Goal: Task Accomplishment & Management: Manage account settings

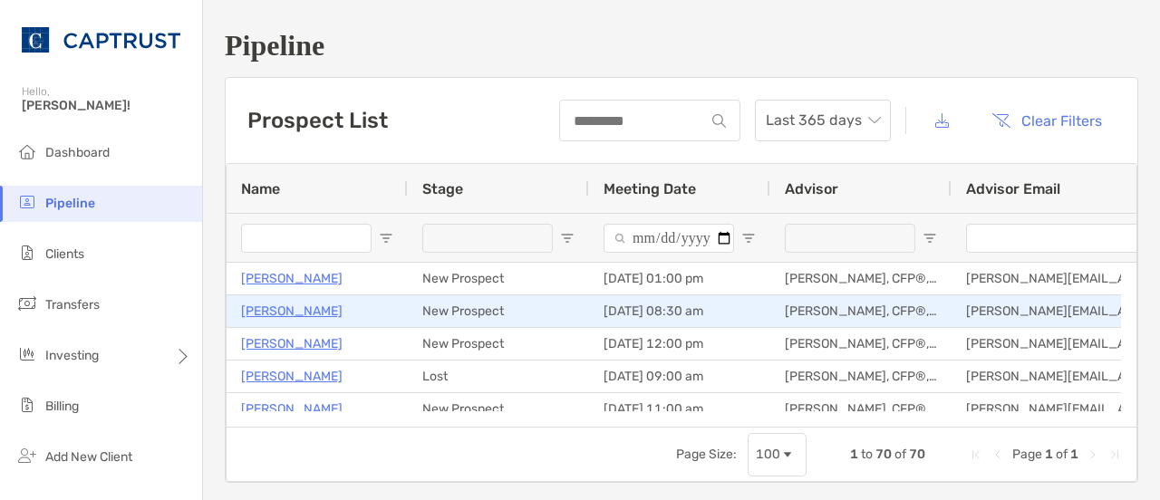
click at [295, 310] on p "[PERSON_NAME]" at bounding box center [291, 311] width 101 height 23
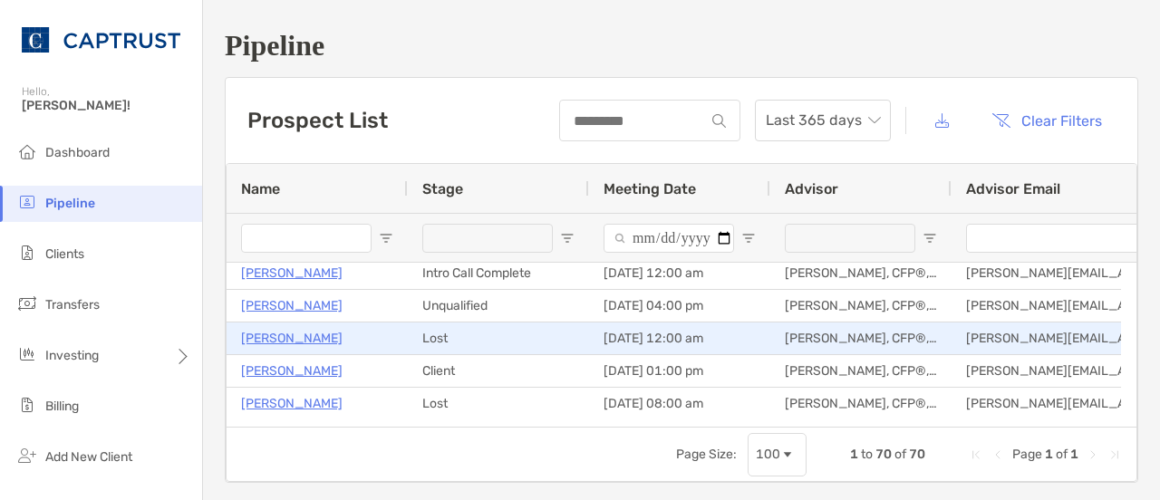
scroll to position [236, 0]
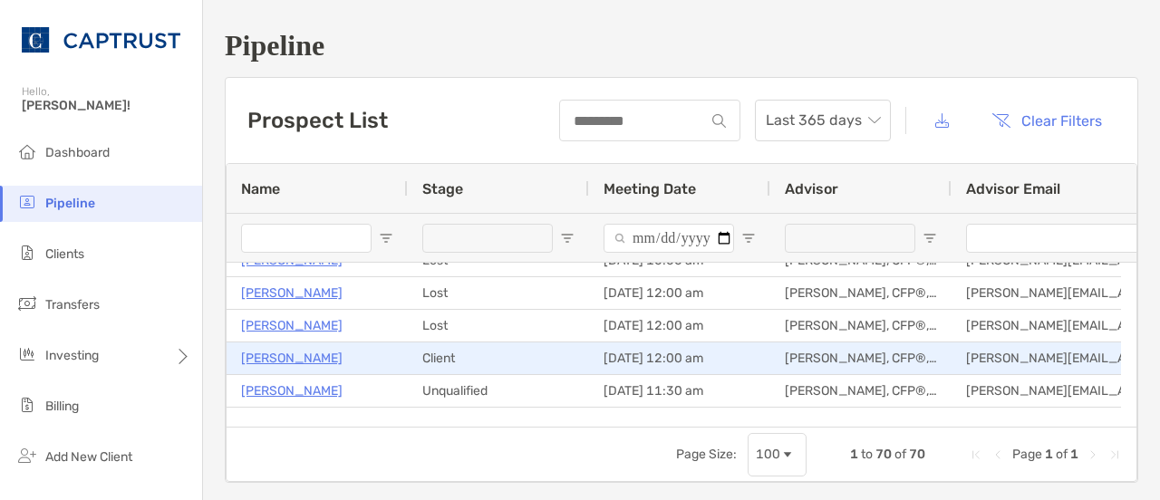
click at [333, 351] on p "Krishna Anisetty" at bounding box center [291, 358] width 101 height 23
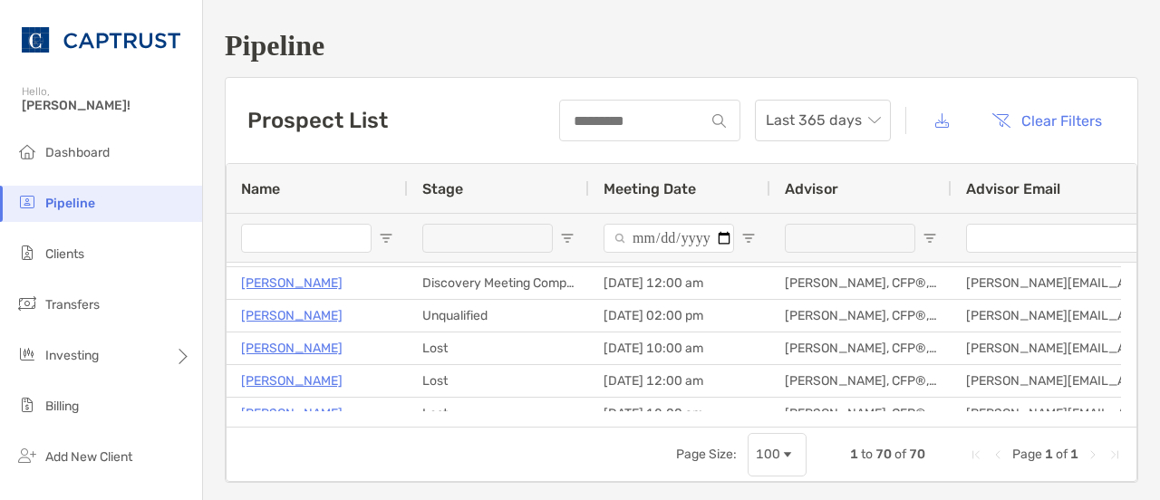
scroll to position [0, 0]
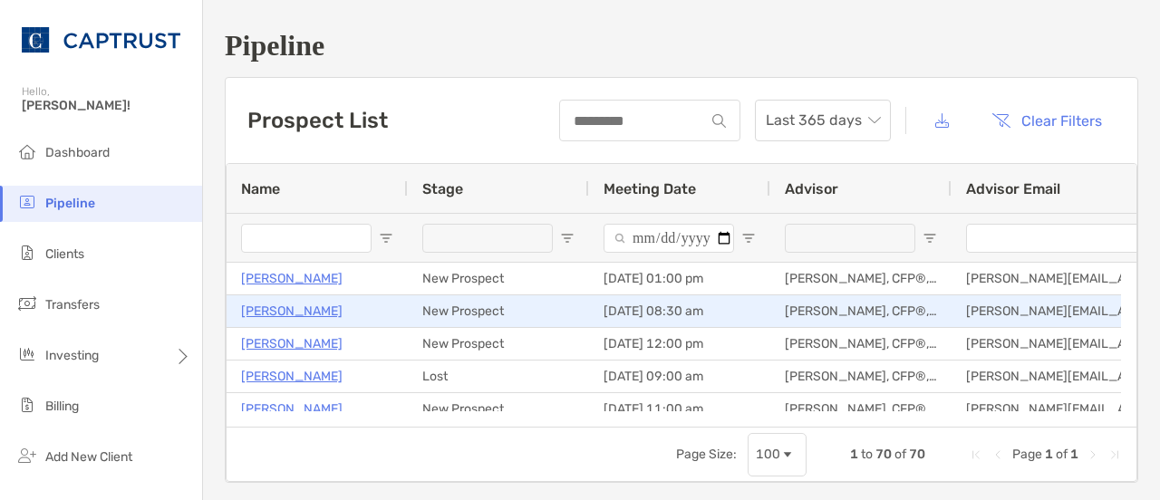
click at [290, 314] on p "Mark Rogers" at bounding box center [291, 311] width 101 height 23
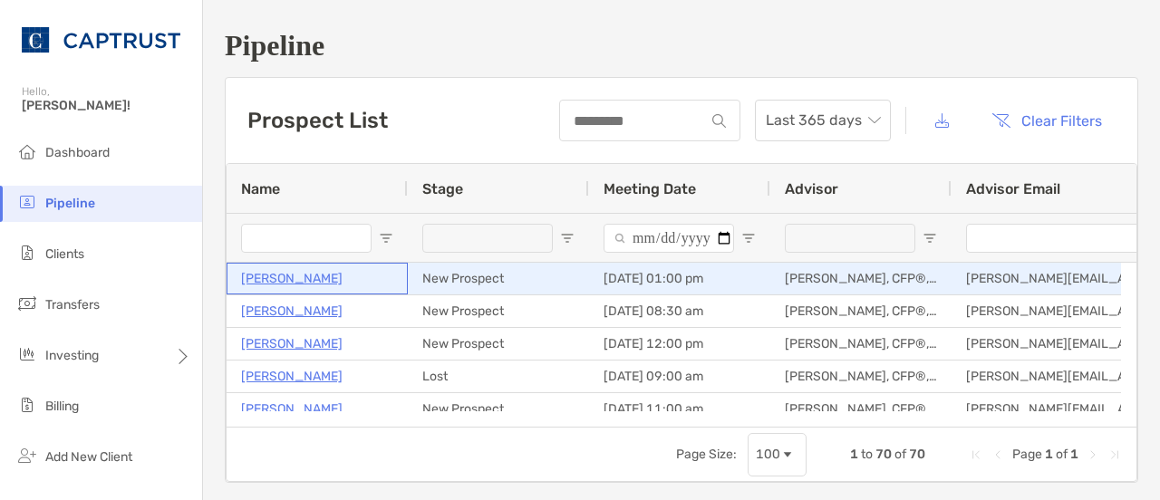
click at [323, 276] on p "[PERSON_NAME]" at bounding box center [291, 278] width 101 height 23
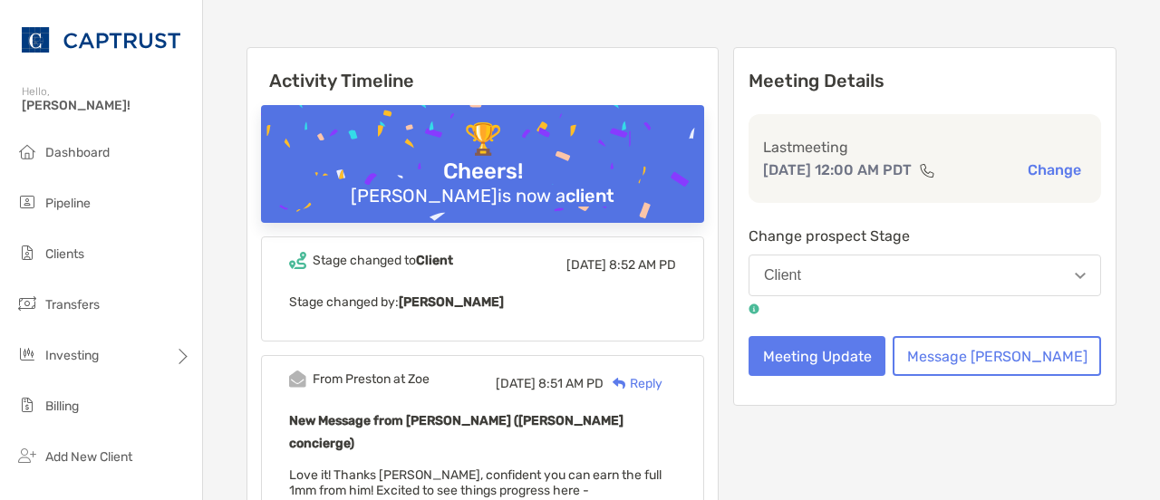
scroll to position [197, 0]
click at [924, 291] on button "Client" at bounding box center [924, 275] width 352 height 42
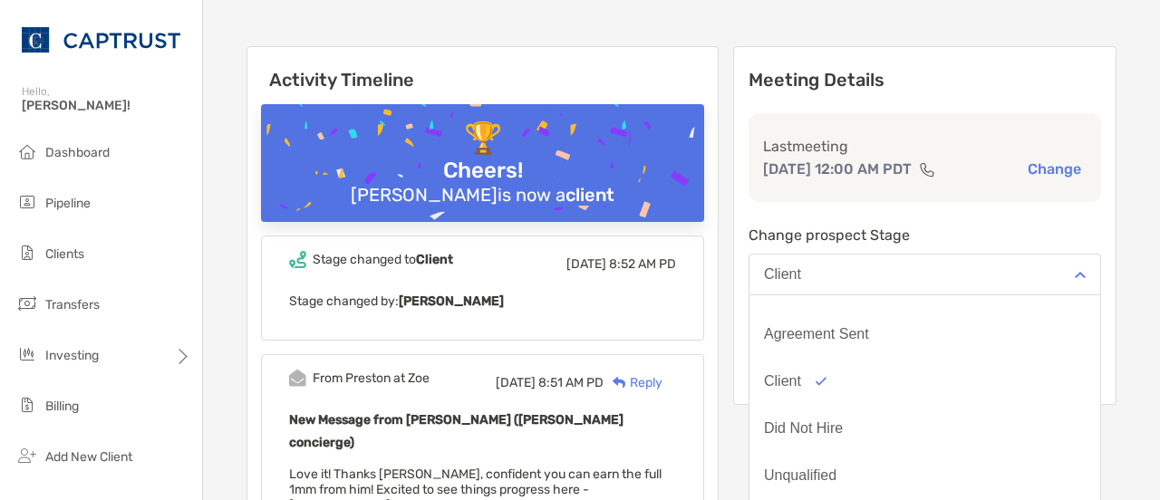
scroll to position [141, 0]
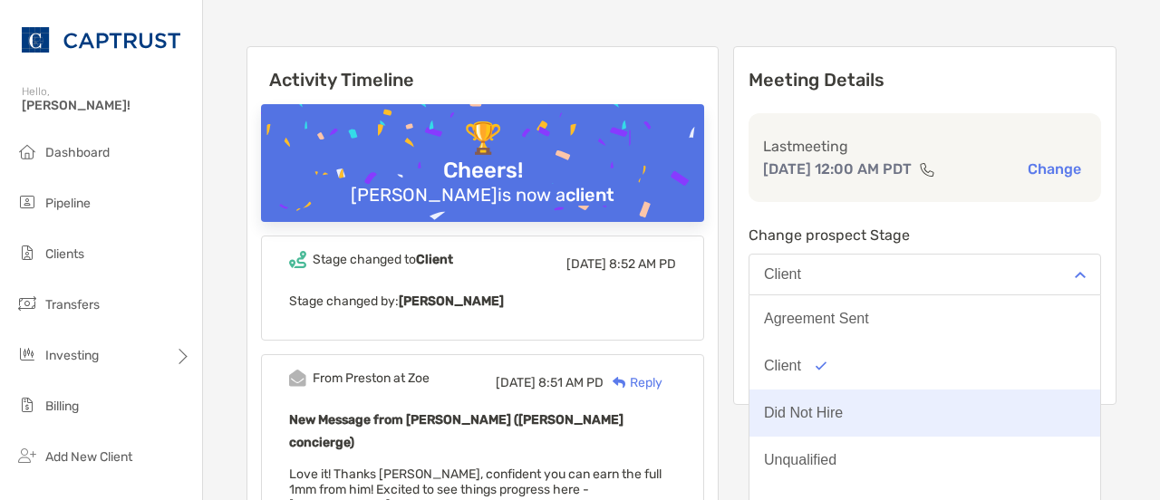
click at [843, 421] on div "Did Not Hire" at bounding box center [803, 413] width 79 height 16
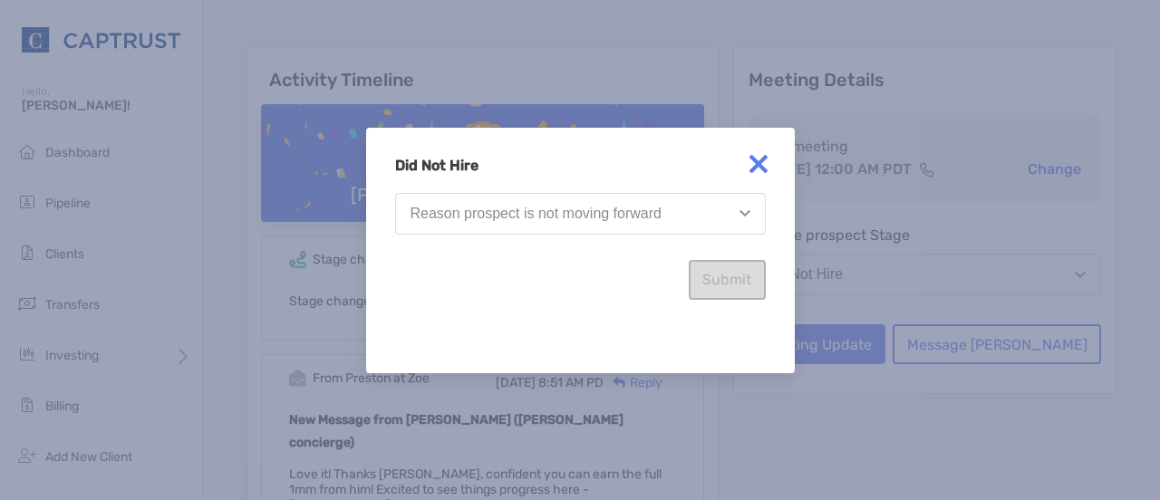
click at [631, 214] on div "Reason prospect is not moving forward" at bounding box center [535, 214] width 251 height 16
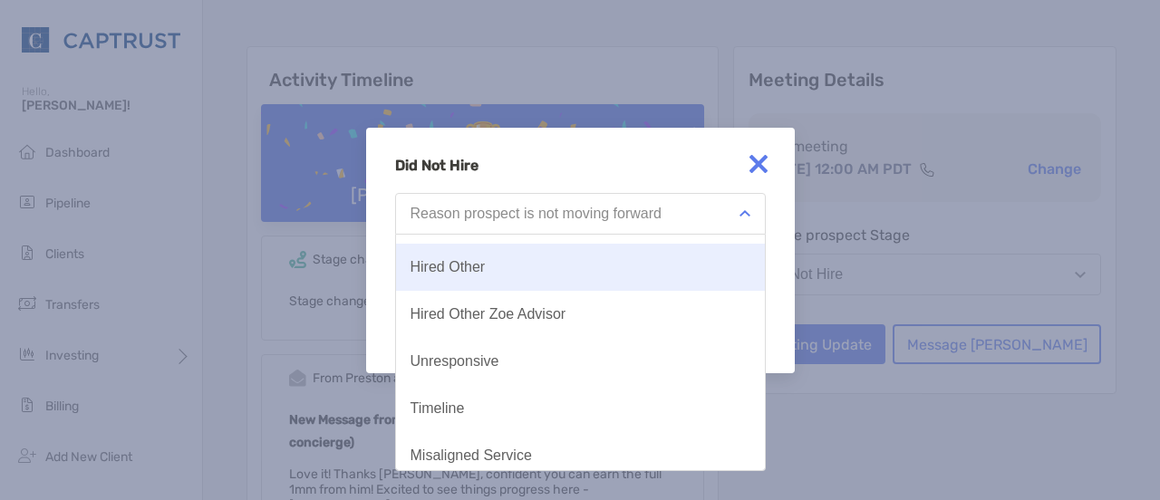
scroll to position [94, 0]
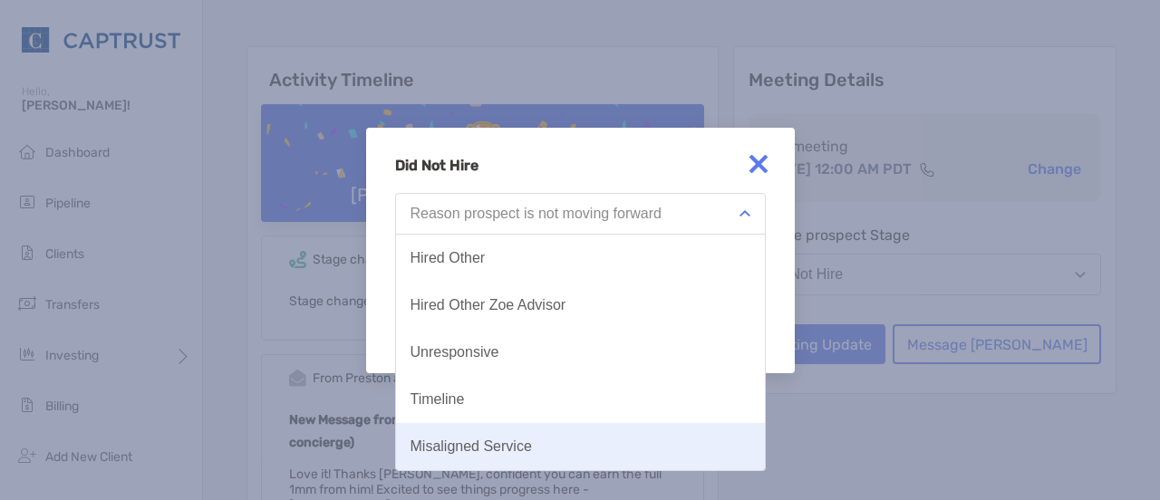
click at [482, 453] on div "Misaligned Service" at bounding box center [470, 447] width 121 height 16
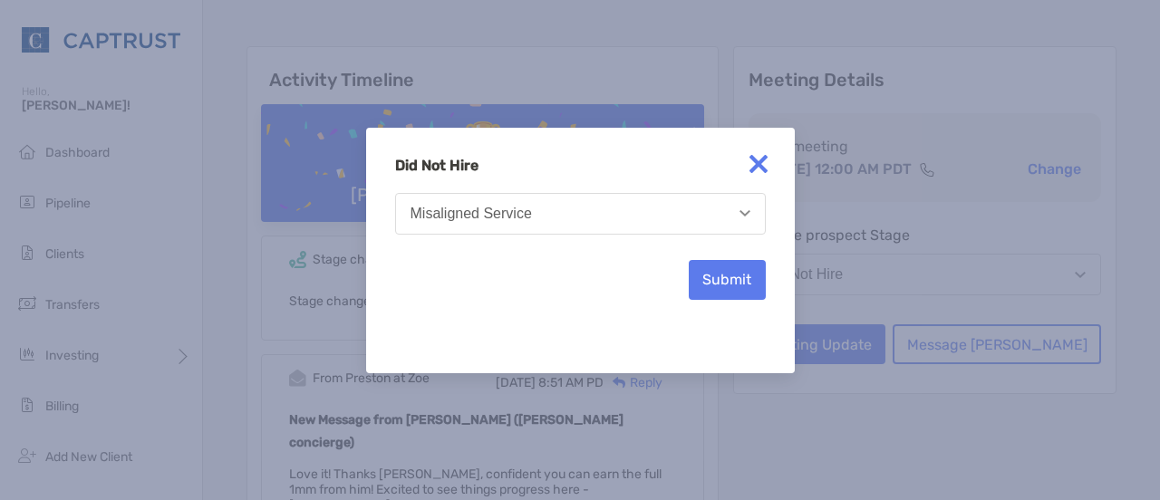
click at [554, 224] on button "Misaligned Service" at bounding box center [580, 214] width 371 height 42
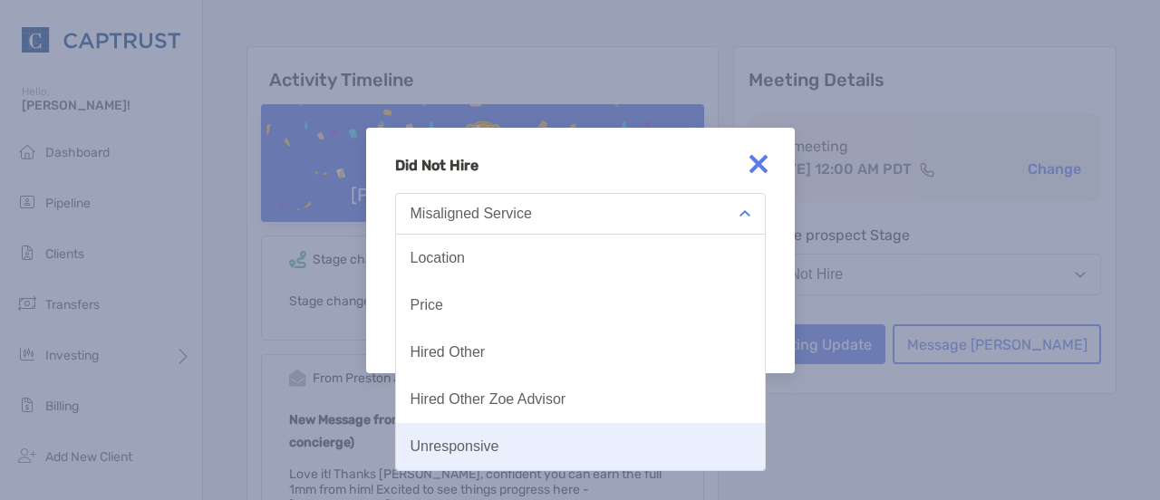
click at [553, 439] on button "Unresponsive" at bounding box center [580, 446] width 369 height 47
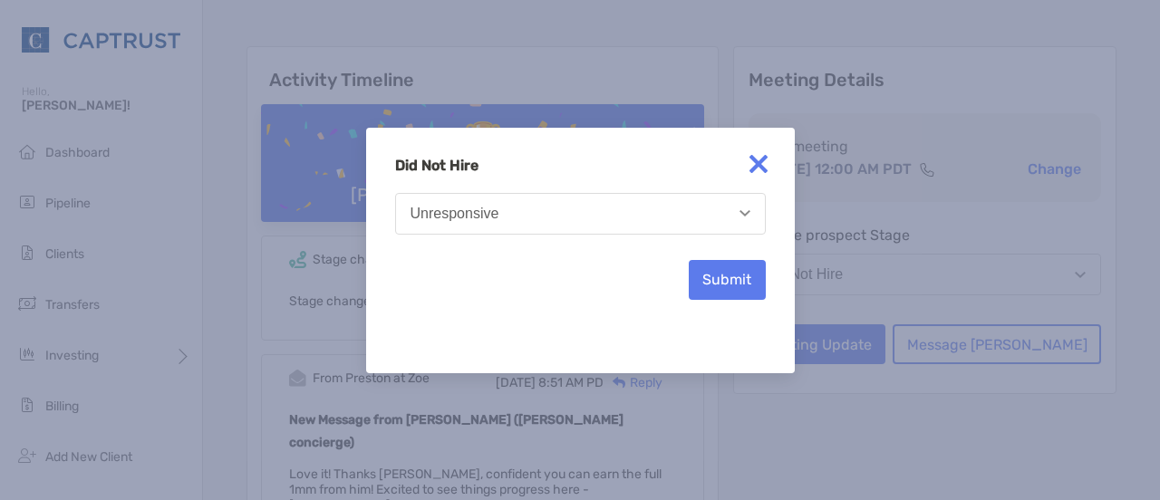
click at [572, 227] on button "Unresponsive" at bounding box center [580, 214] width 371 height 42
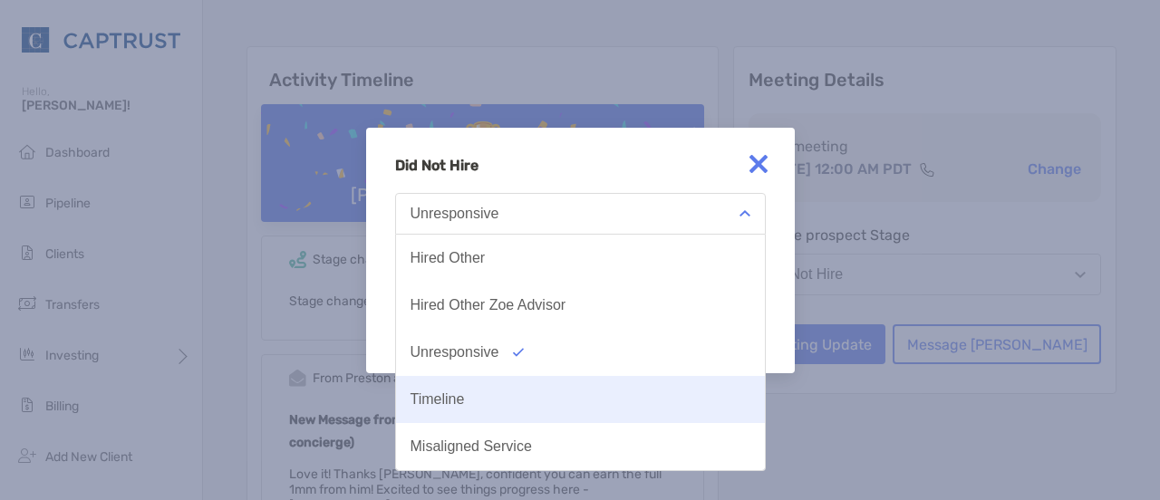
click at [455, 400] on div "Timeline" at bounding box center [437, 399] width 54 height 16
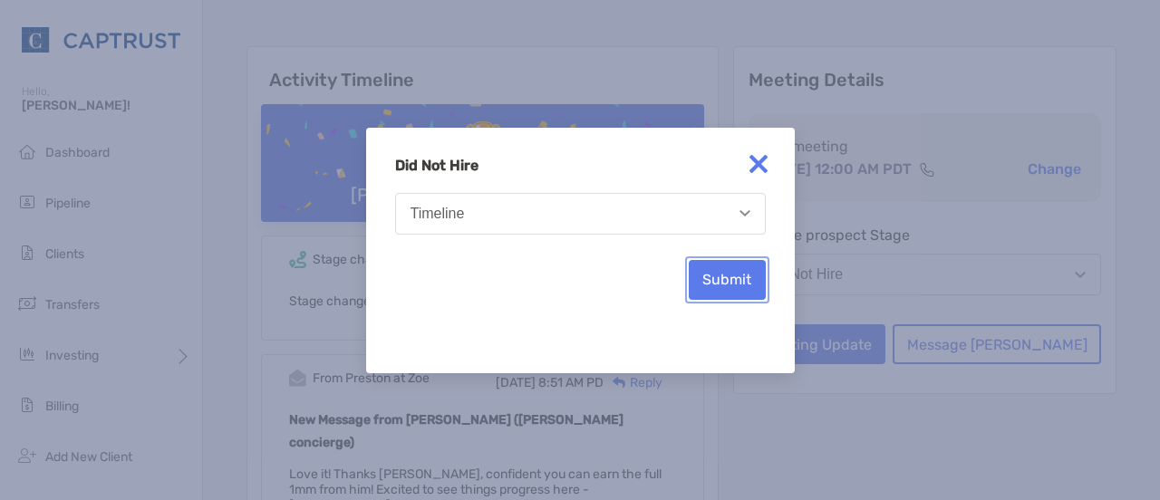
click at [736, 274] on button "Submit" at bounding box center [727, 280] width 77 height 40
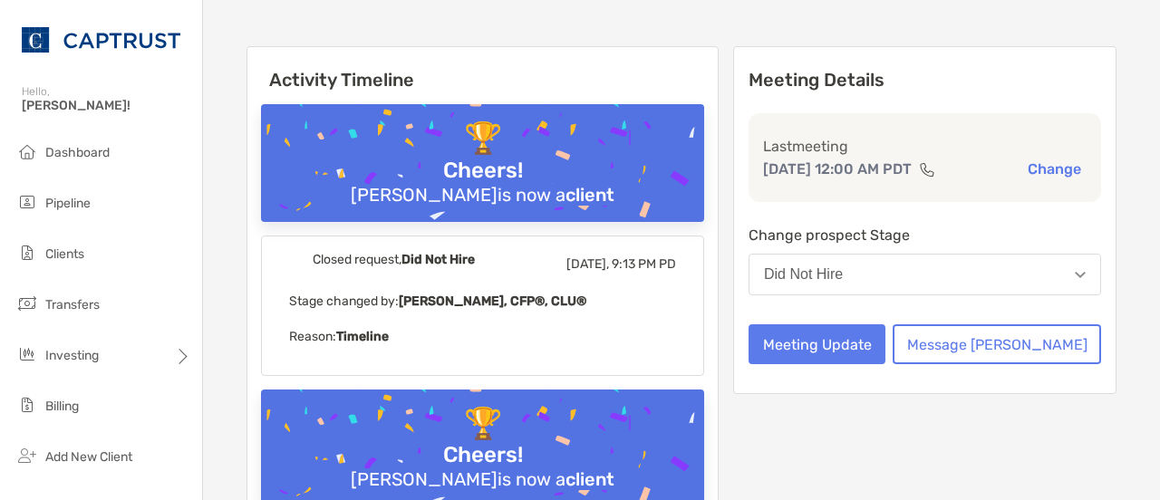
scroll to position [0, 0]
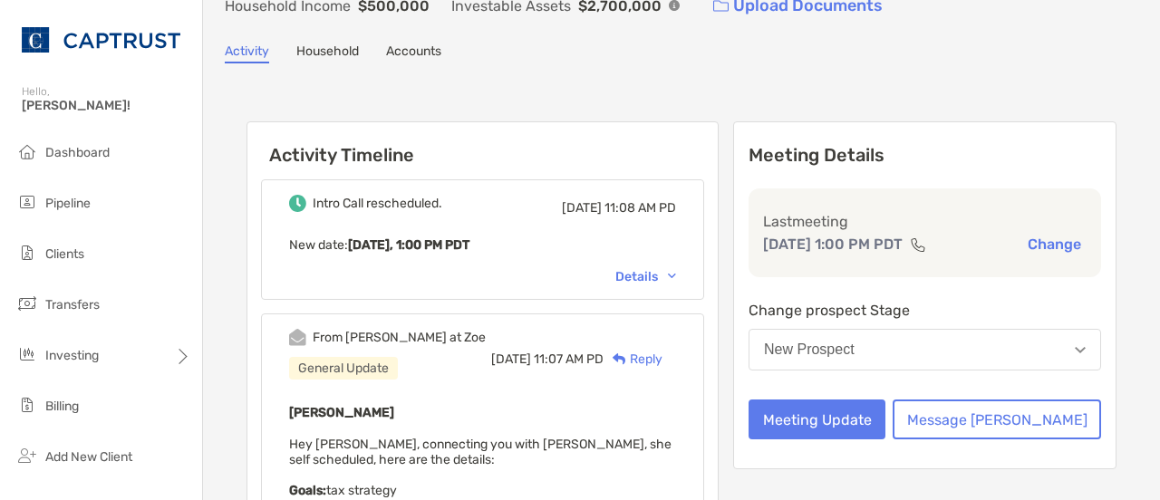
scroll to position [123, 0]
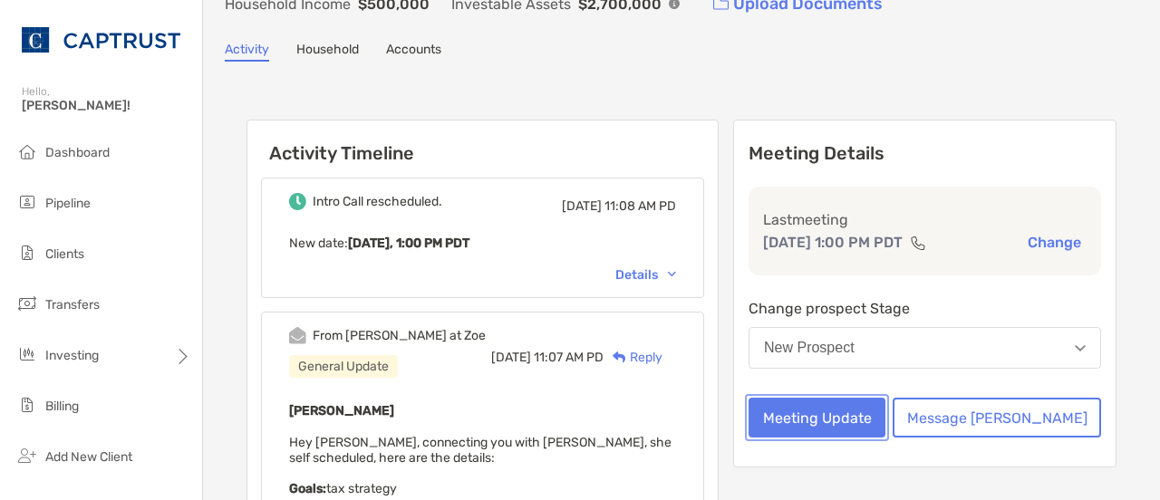
click at [885, 418] on button "Meeting Update" at bounding box center [816, 418] width 137 height 40
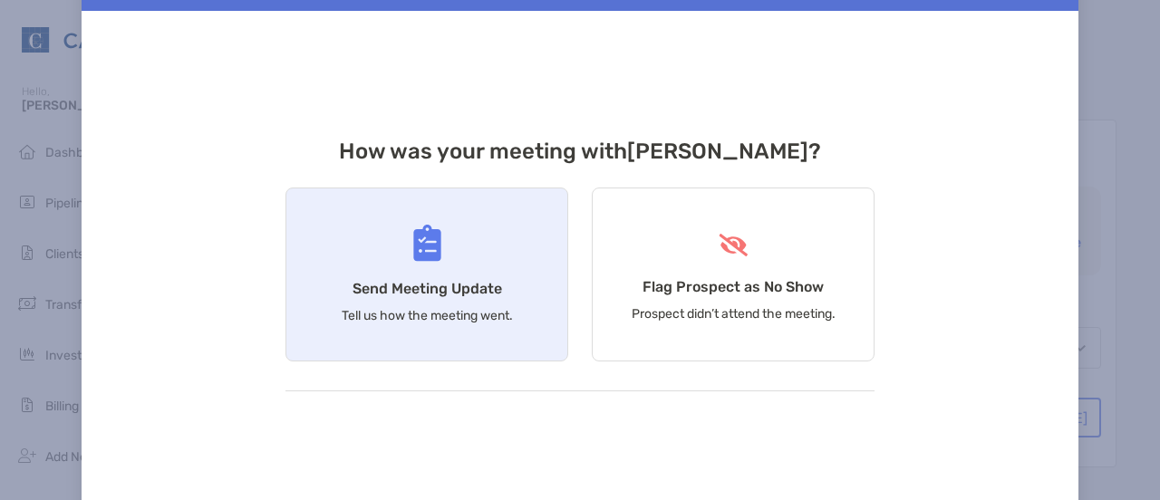
click at [475, 294] on h4 "Send Meeting Update" at bounding box center [427, 288] width 150 height 17
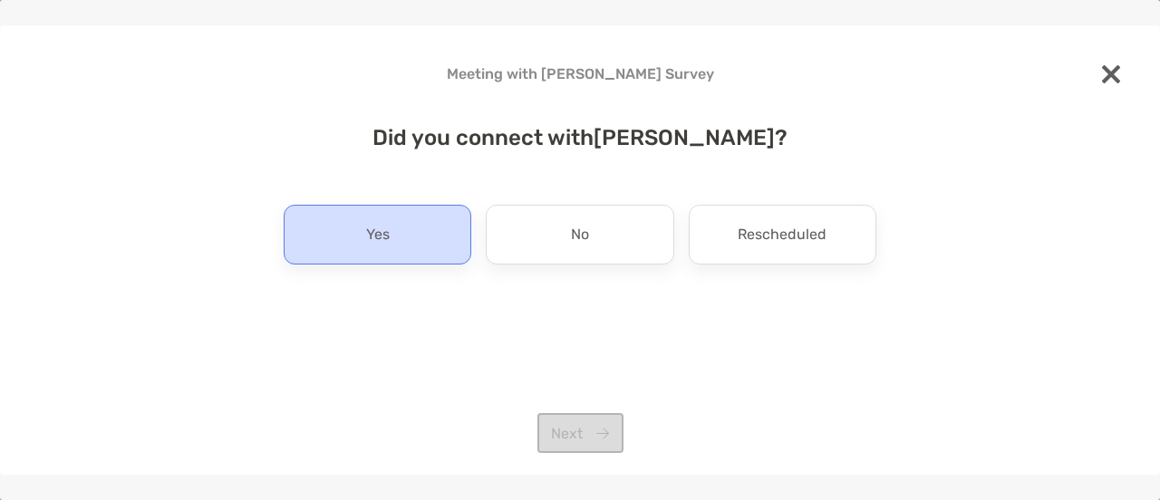
click at [433, 244] on div "Yes" at bounding box center [378, 235] width 188 height 60
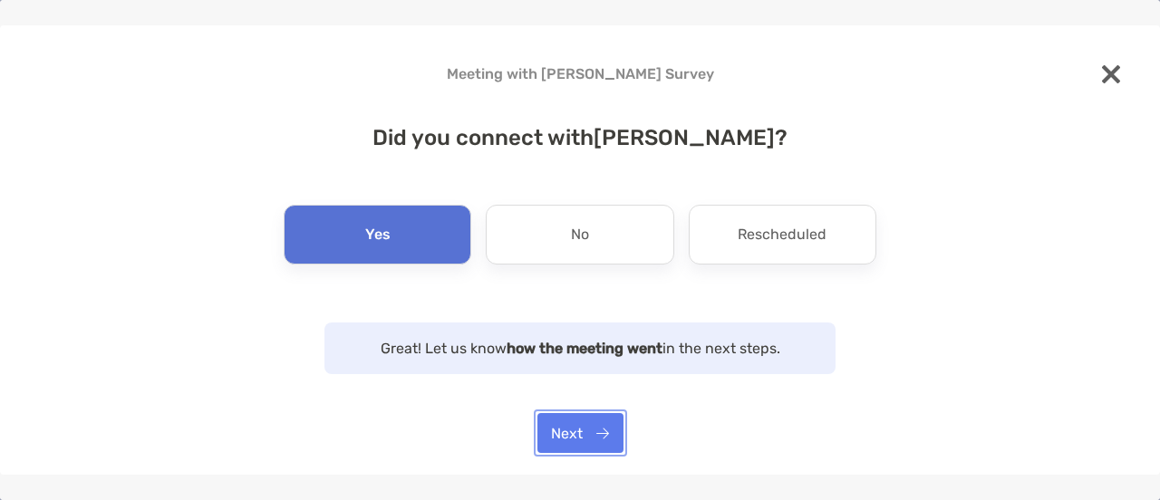
click at [588, 439] on button "Next" at bounding box center [580, 433] width 86 height 40
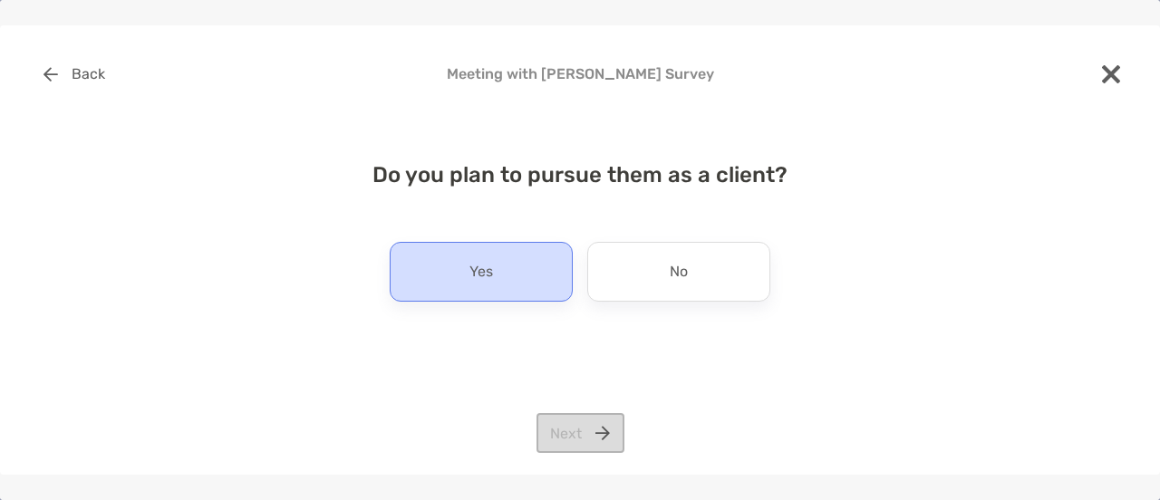
click at [517, 285] on div "Yes" at bounding box center [481, 272] width 183 height 60
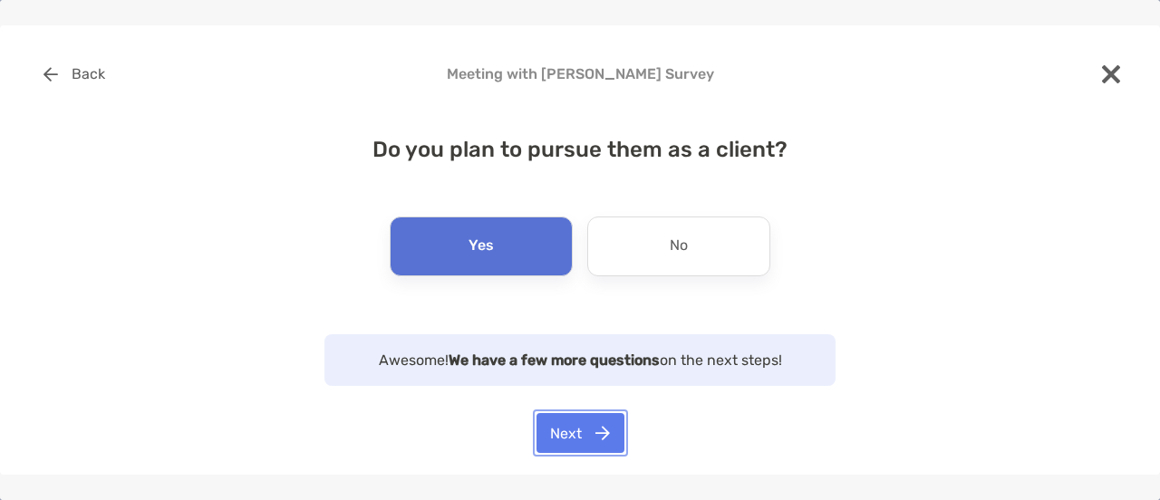
click at [574, 430] on button "Next" at bounding box center [580, 433] width 88 height 40
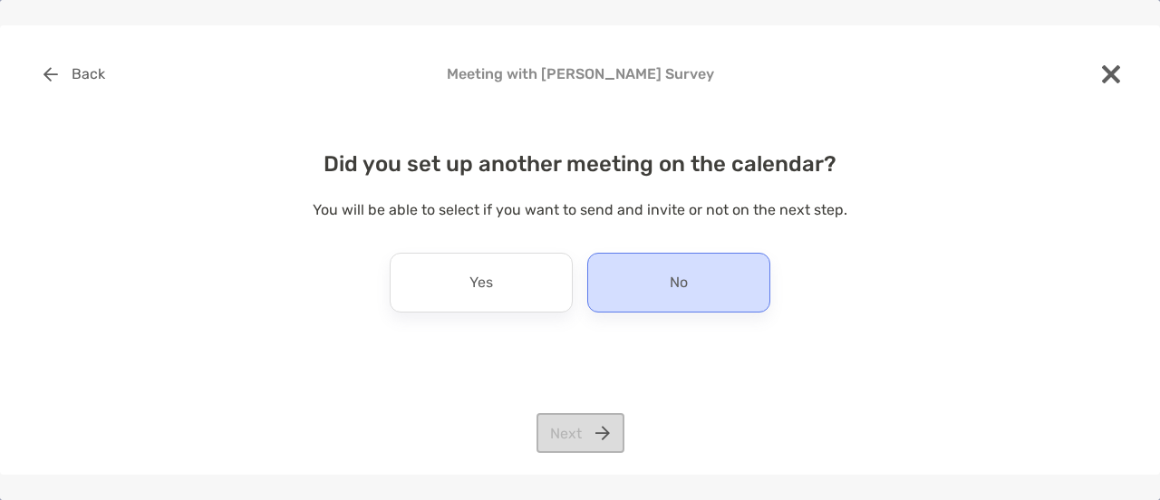
click at [620, 284] on div "No" at bounding box center [678, 283] width 183 height 60
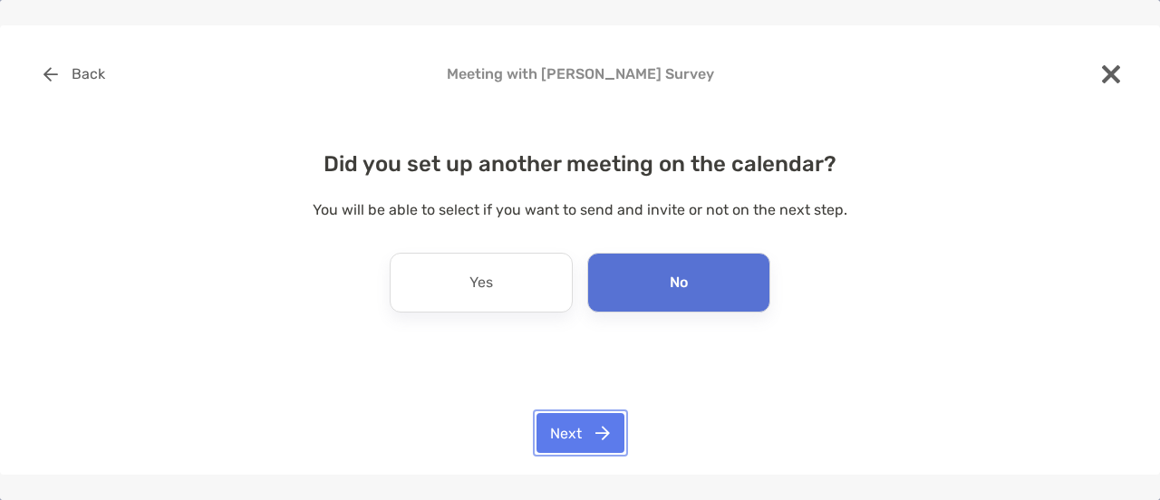
click at [584, 434] on button "Next" at bounding box center [580, 433] width 88 height 40
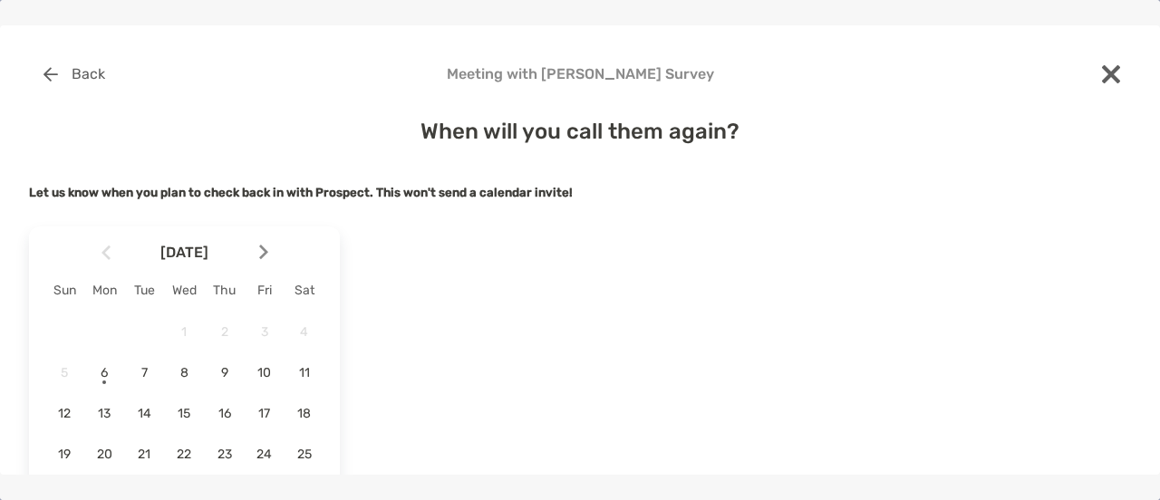
scroll to position [42, 0]
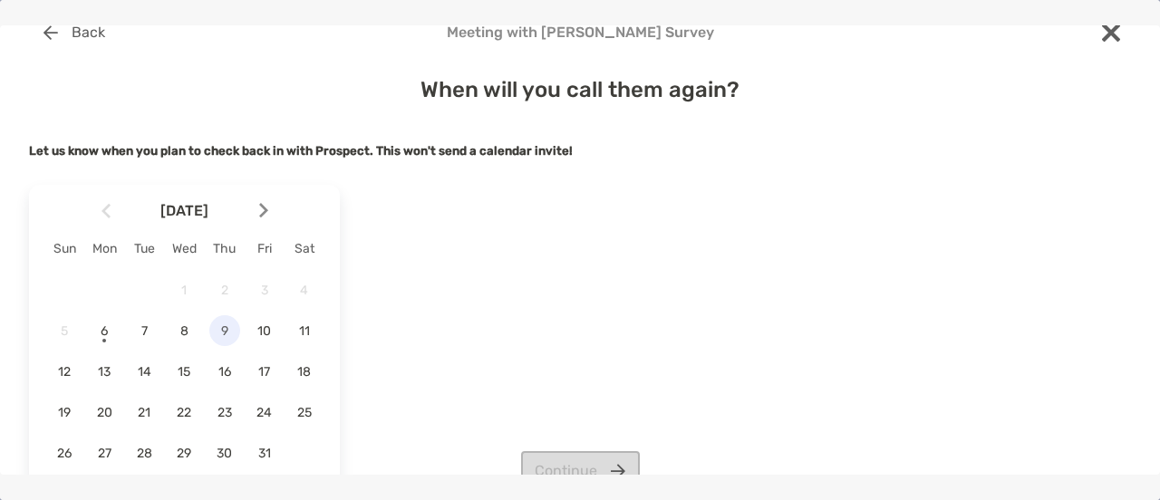
click at [217, 337] on span "9" at bounding box center [224, 330] width 31 height 15
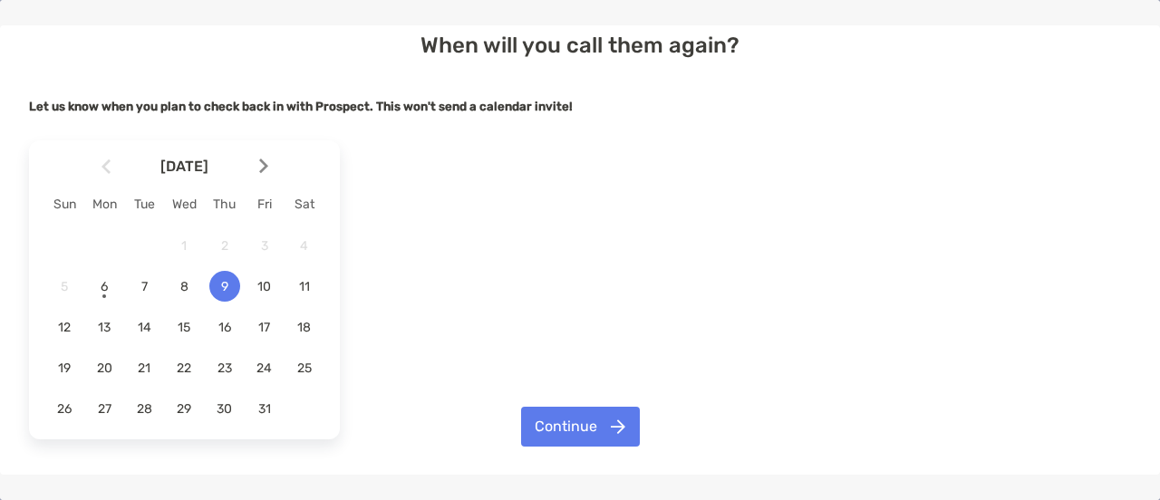
scroll to position [87, 0]
click at [549, 410] on button "Continue" at bounding box center [580, 427] width 119 height 40
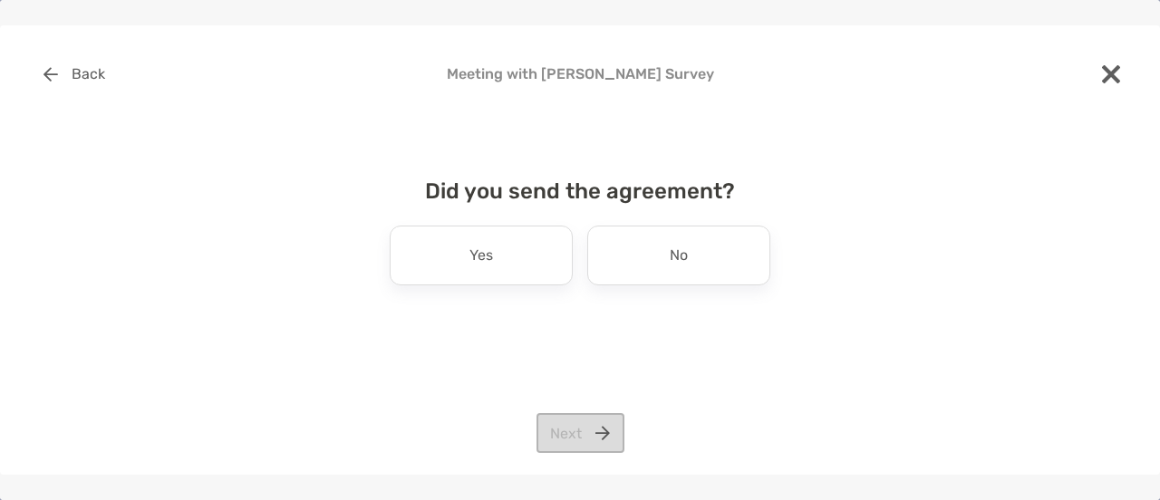
scroll to position [0, 0]
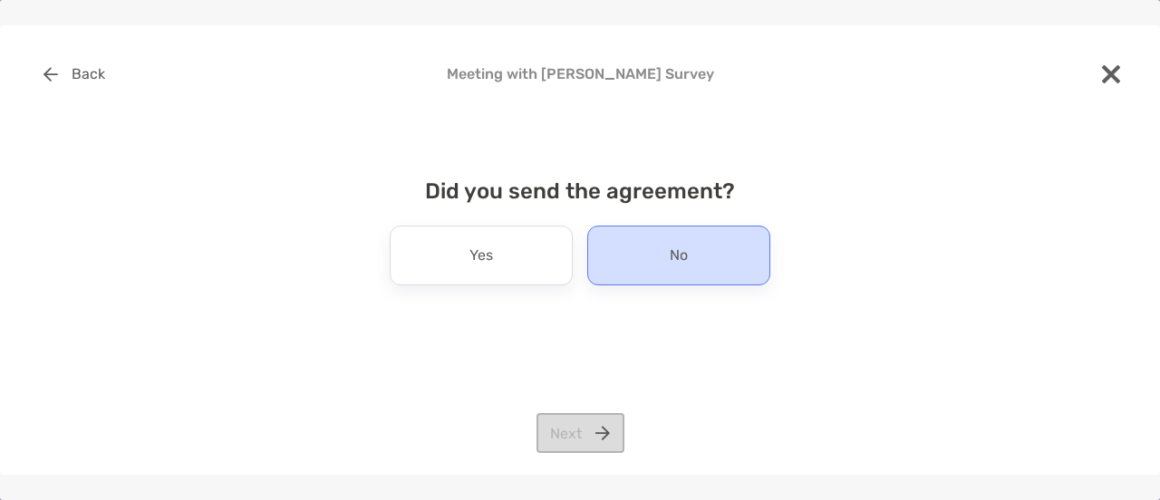
click at [602, 278] on div "No" at bounding box center [678, 256] width 183 height 60
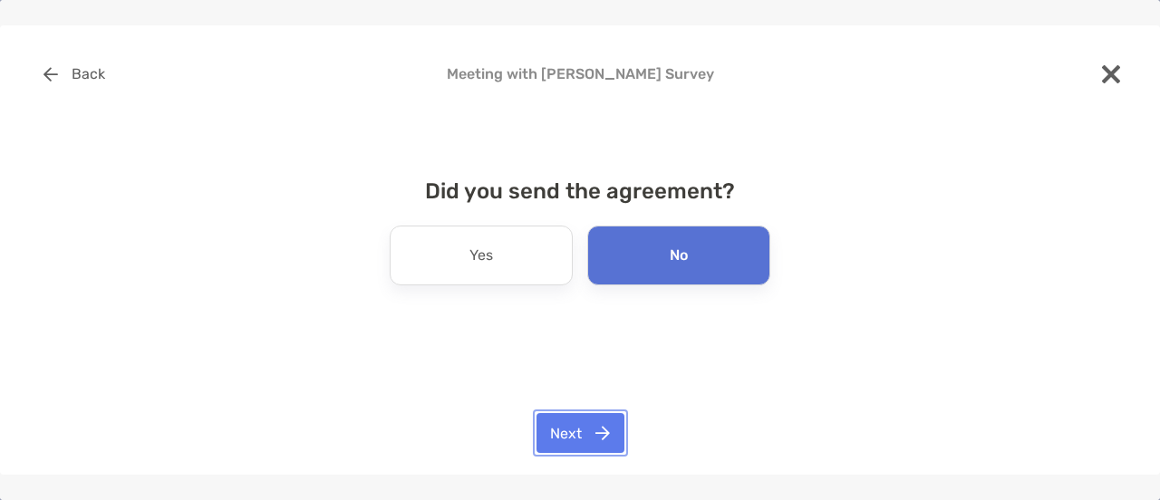
click at [574, 432] on button "Next" at bounding box center [580, 433] width 88 height 40
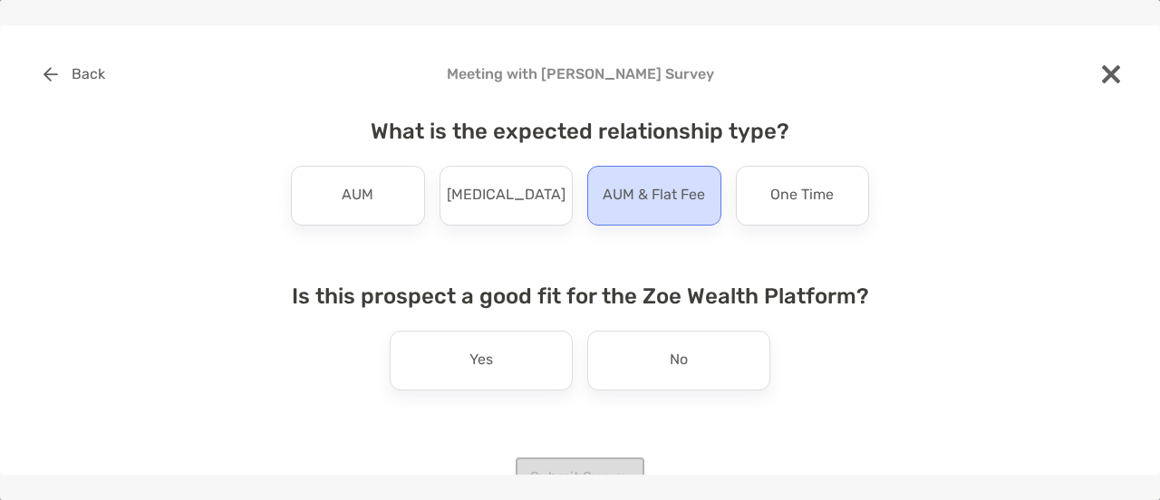
click at [687, 194] on p "AUM & Flat Fee" at bounding box center [654, 195] width 102 height 29
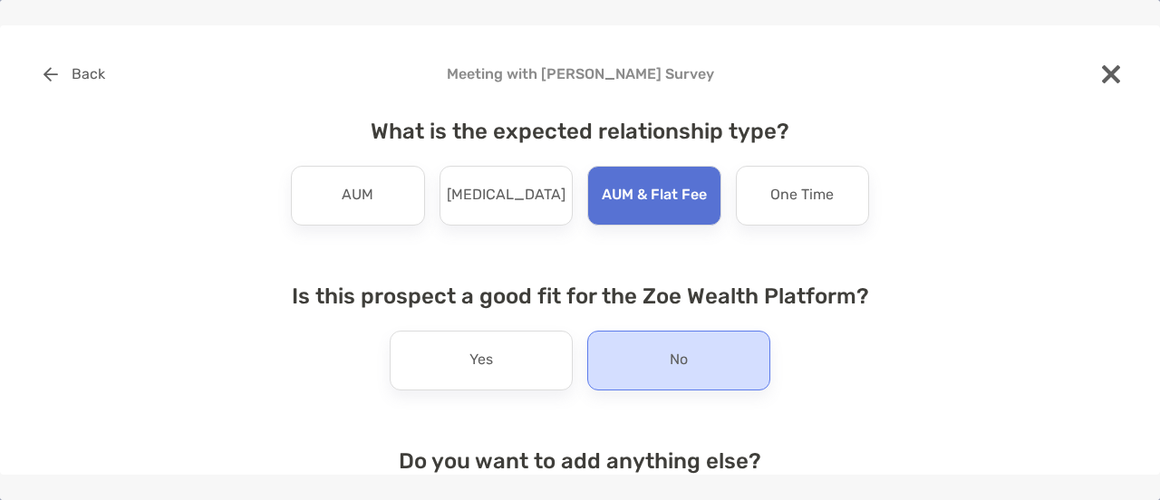
click at [651, 351] on div "No" at bounding box center [678, 361] width 183 height 60
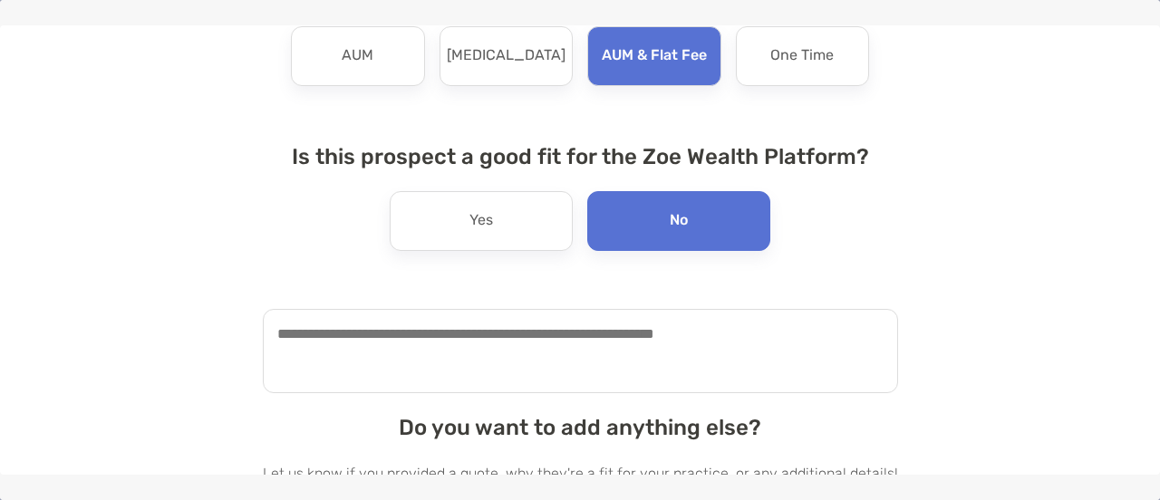
scroll to position [144, 0]
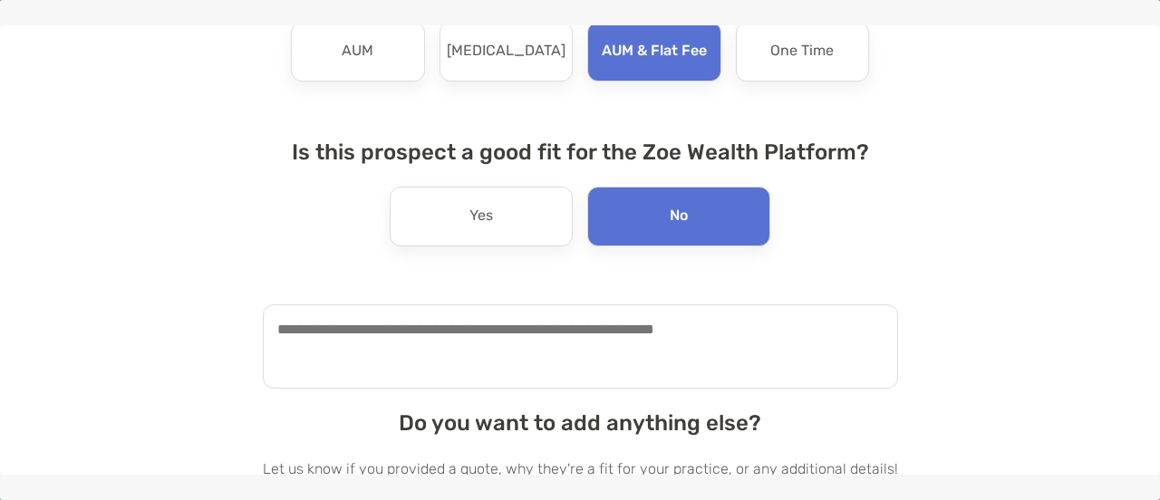
click at [605, 344] on textarea at bounding box center [580, 346] width 635 height 84
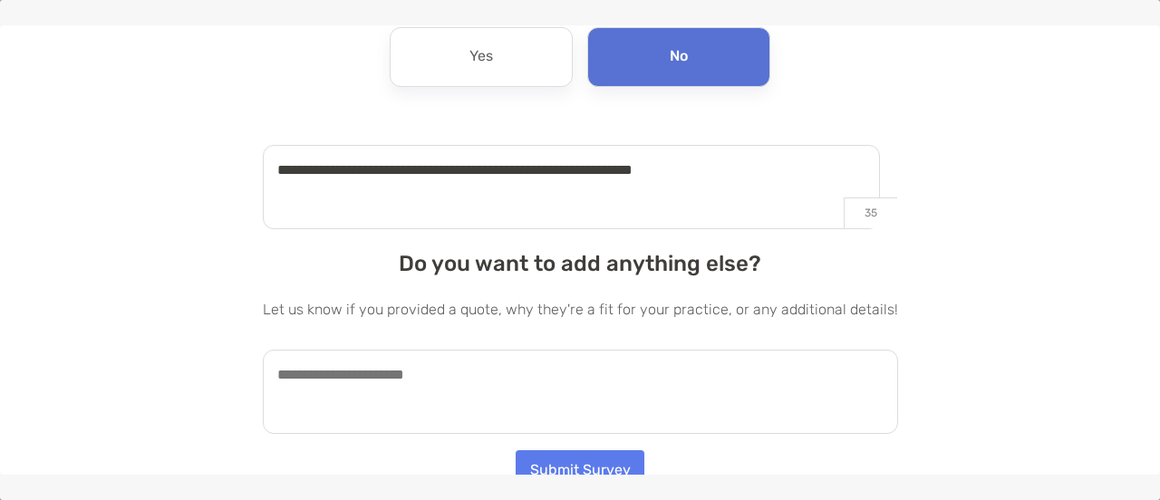
scroll to position [318, 0]
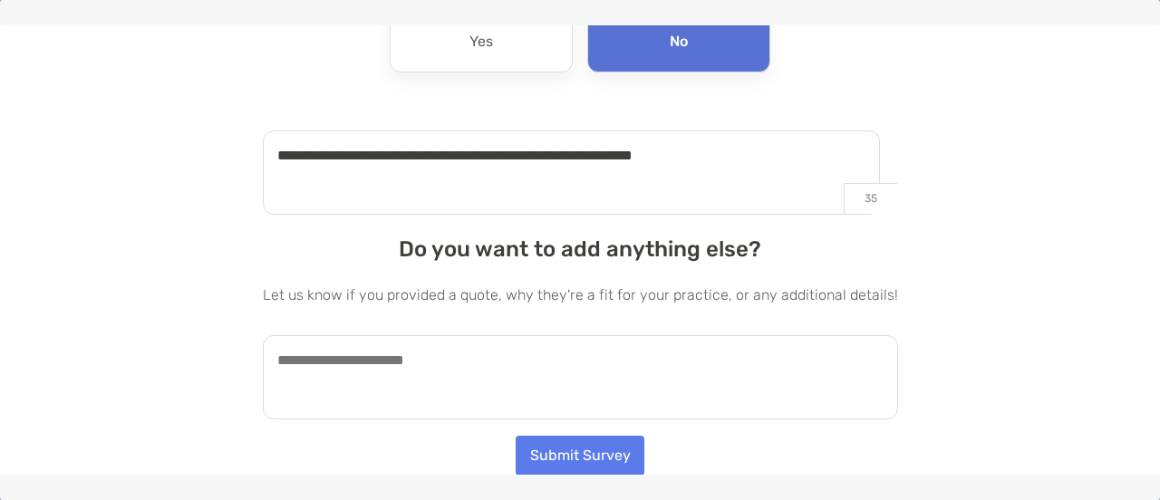
type textarea "**********"
click at [427, 367] on textarea at bounding box center [580, 377] width 635 height 84
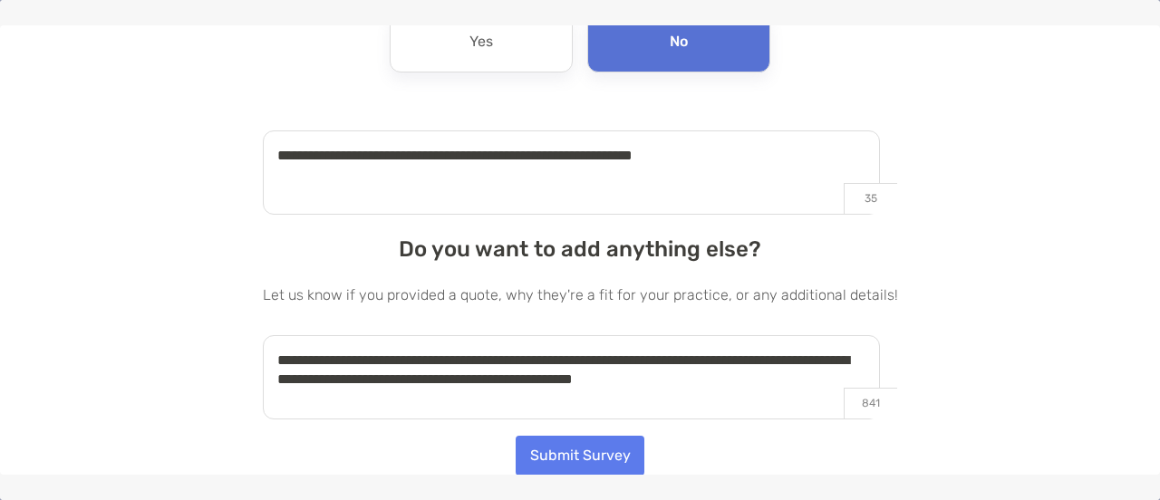
type textarea "**********"
click at [557, 455] on button "Submit Survey" at bounding box center [580, 456] width 129 height 40
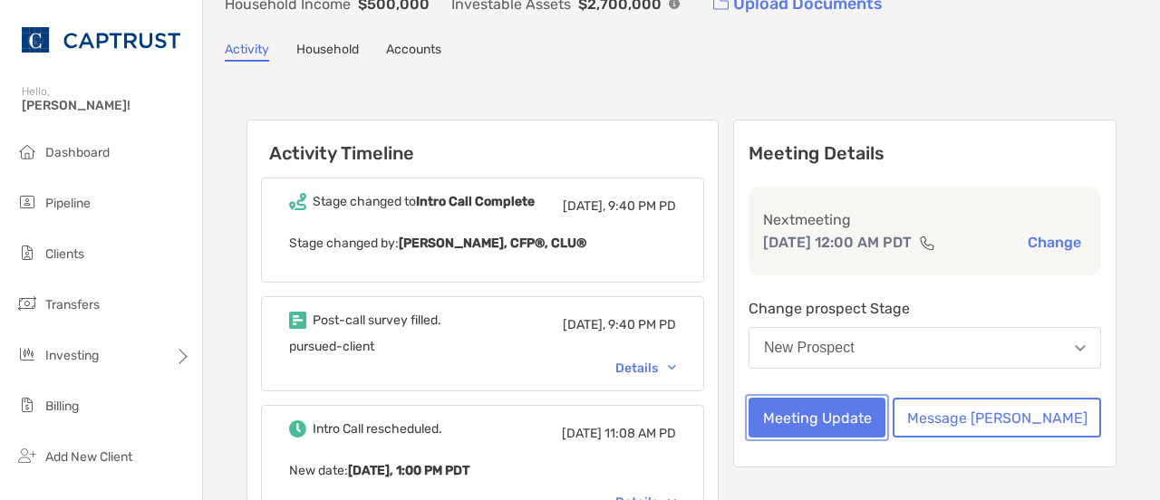
scroll to position [0, 0]
